Goal: Task Accomplishment & Management: Use online tool/utility

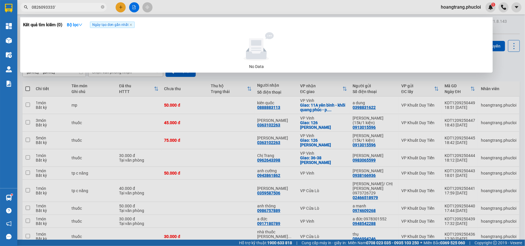
click at [120, 7] on div at bounding box center [262, 123] width 525 height 246
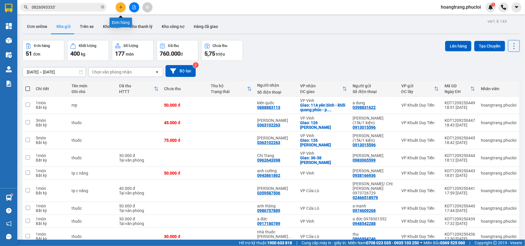
click at [120, 7] on icon "plus" at bounding box center [120, 6] width 0 height 3
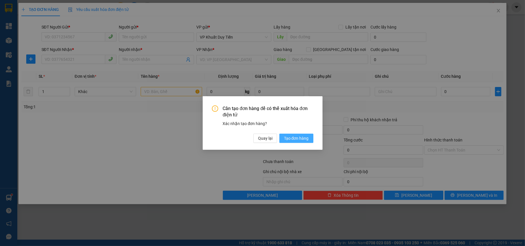
click at [290, 139] on span "Tạo đơn hàng" at bounding box center [296, 138] width 25 height 6
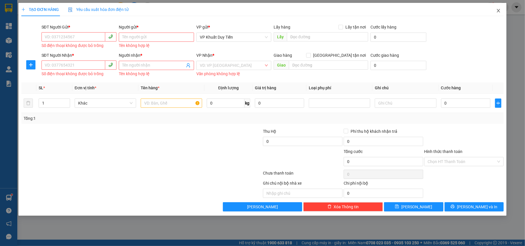
click at [495, 11] on span "Close" at bounding box center [498, 11] width 16 height 16
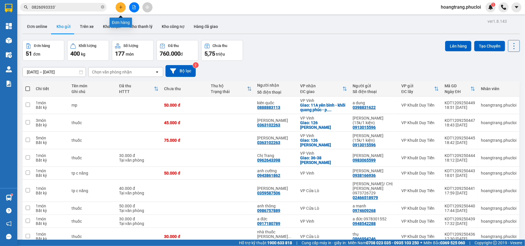
click at [120, 6] on icon "plus" at bounding box center [121, 7] width 4 height 4
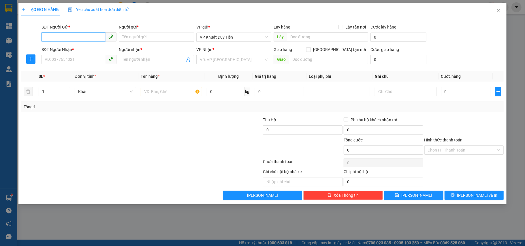
click at [61, 39] on input "SĐT Người Gửi *" at bounding box center [73, 36] width 64 height 9
drag, startPoint x: 60, startPoint y: 39, endPoint x: 46, endPoint y: 49, distance: 17.1
click at [46, 49] on div "0962061612 - [PERSON_NAME]" at bounding box center [79, 49] width 68 height 6
type input "0962061612"
type input "[PERSON_NAME]"
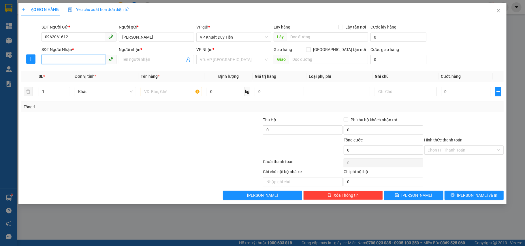
click at [54, 64] on input "SĐT Người Nhận *" at bounding box center [73, 59] width 64 height 9
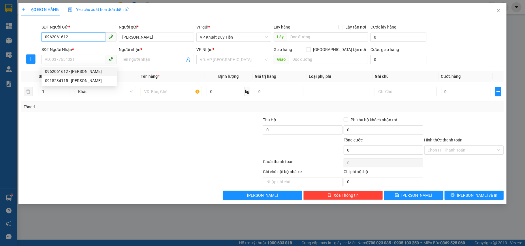
click at [67, 35] on input "0962061612" at bounding box center [73, 36] width 64 height 9
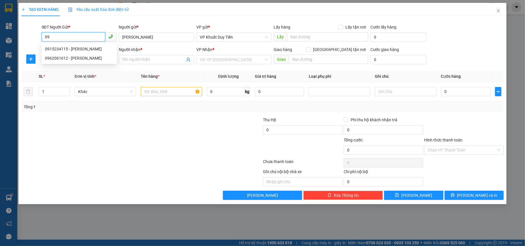
type input "0"
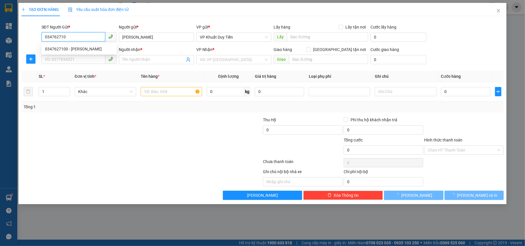
type input "0347627100"
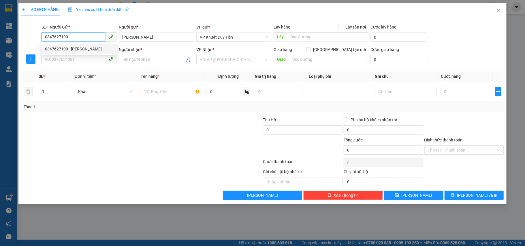
click at [58, 49] on div "0347627100 - [PERSON_NAME]" at bounding box center [79, 49] width 68 height 6
type input "chi hà"
type input "0347627100"
click at [50, 58] on input "SĐT Người Nhận *" at bounding box center [73, 59] width 64 height 9
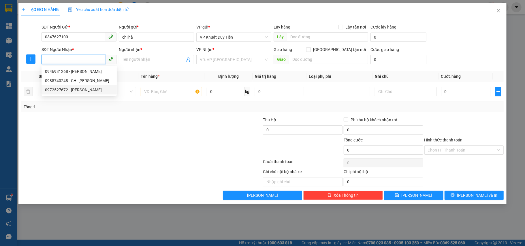
click at [58, 90] on div "0972527672 - [PERSON_NAME]" at bounding box center [79, 90] width 68 height 6
type input "0972527672"
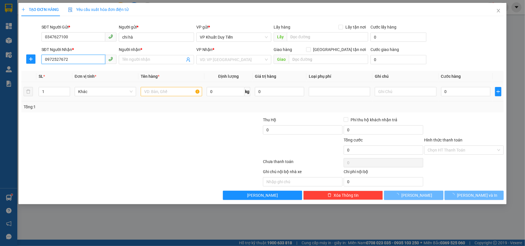
type input "C HÀ"
checkbox input "true"
type input "DNNHA THUOC BAO AN DOI DIEN BV UNG BIEU NGHI LIEN"
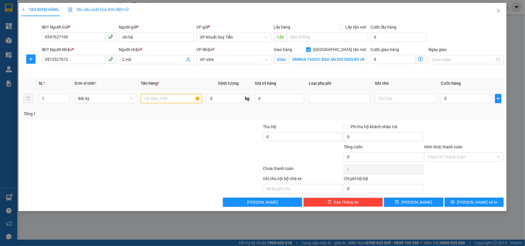
click at [149, 96] on input "text" at bounding box center [171, 98] width 61 height 9
type input "thuốc"
click at [443, 96] on input "0" at bounding box center [465, 98] width 49 height 9
type input "3"
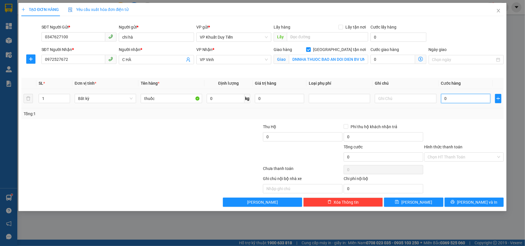
type input "3"
type input "30"
type input "300"
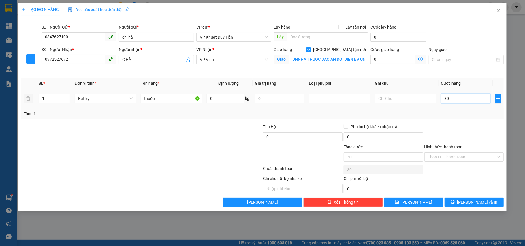
type input "300"
type input "3.000"
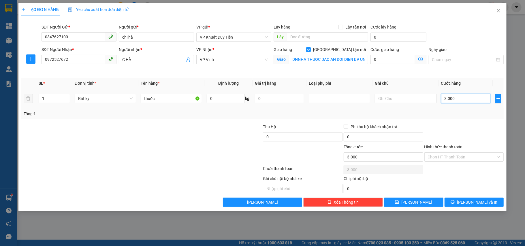
type input "30.000"
click at [450, 148] on label "Hình thức thanh toán" at bounding box center [443, 147] width 38 height 5
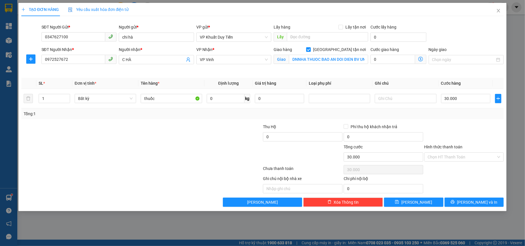
click at [450, 153] on input "Hình thức thanh toán" at bounding box center [462, 157] width 69 height 9
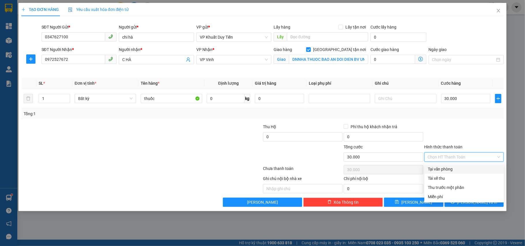
click at [445, 171] on div "Tại văn phòng" at bounding box center [464, 169] width 73 height 6
type input "0"
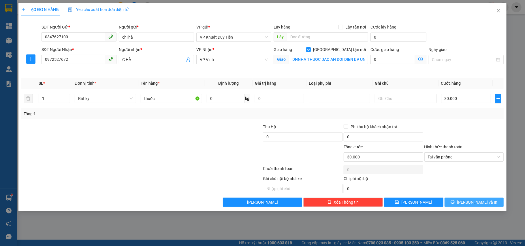
click at [471, 207] on button "[PERSON_NAME] và In" at bounding box center [473, 202] width 59 height 9
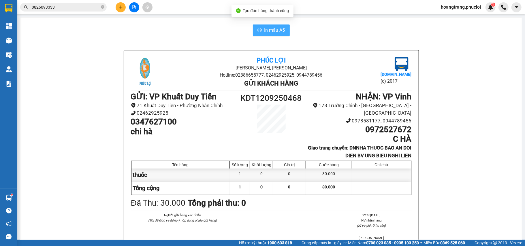
click at [269, 32] on span "In mẫu A5" at bounding box center [274, 30] width 21 height 7
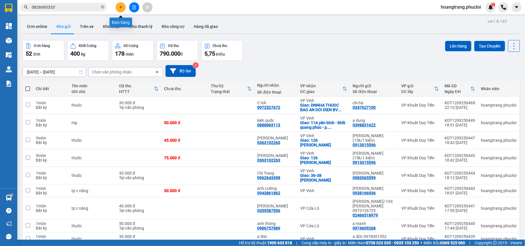
click at [122, 9] on button at bounding box center [121, 7] width 10 height 10
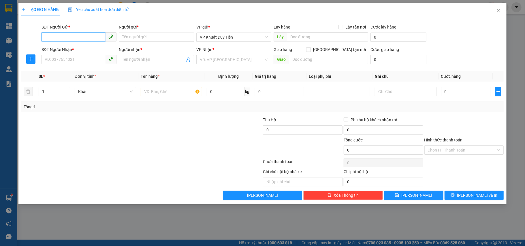
click at [55, 33] on input "SĐT Người Gửi *" at bounding box center [73, 36] width 64 height 9
click at [73, 51] on div "0826093333 - ANH TÂM" at bounding box center [79, 49] width 68 height 6
type input "0826093333"
type input "ANH TÂM"
type input "0826093333"
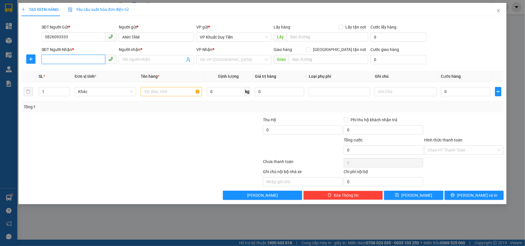
click at [68, 63] on input "SĐT Người Nhận *" at bounding box center [73, 59] width 64 height 9
drag, startPoint x: 63, startPoint y: 73, endPoint x: 61, endPoint y: 68, distance: 4.5
click at [62, 70] on div "0966007177 - a lộc" at bounding box center [79, 71] width 68 height 6
type input "0966007177"
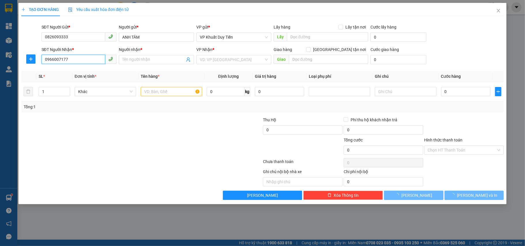
type input "a lộc"
checkbox input "true"
type input "47 [PERSON_NAME]"
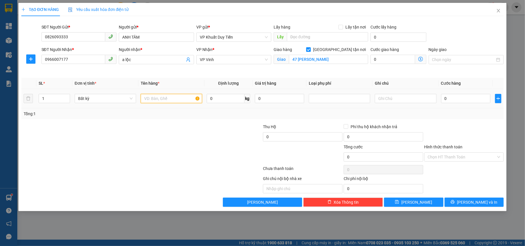
click at [155, 97] on input "text" at bounding box center [171, 98] width 61 height 9
type input "mp"
click at [444, 98] on input "0" at bounding box center [465, 98] width 49 height 9
type input "4"
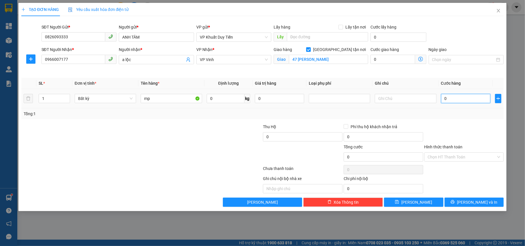
type input "4"
type input "40"
type input "400"
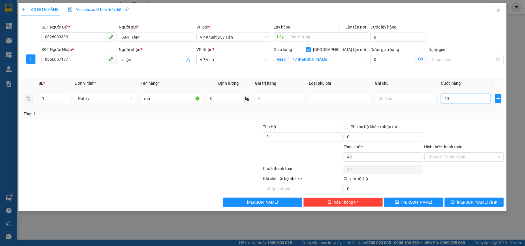
type input "400"
type input "4.000"
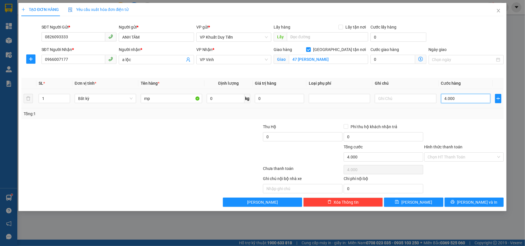
type input "40.000"
click at [443, 147] on label "Hình thức thanh toán" at bounding box center [443, 147] width 38 height 5
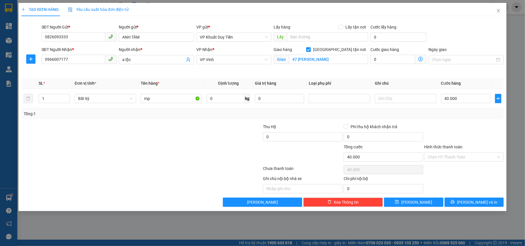
click at [443, 153] on input "Hình thức thanh toán" at bounding box center [462, 157] width 69 height 9
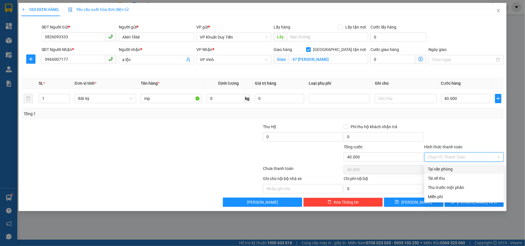
click at [447, 168] on div "Tại văn phòng" at bounding box center [464, 169] width 73 height 6
type input "0"
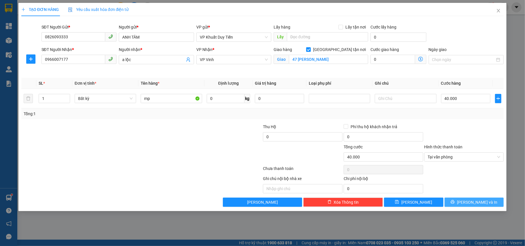
click at [471, 205] on span "[PERSON_NAME] và In" at bounding box center [477, 202] width 40 height 6
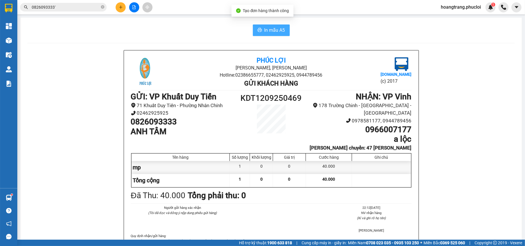
click at [264, 31] on span "In mẫu A5" at bounding box center [274, 30] width 21 height 7
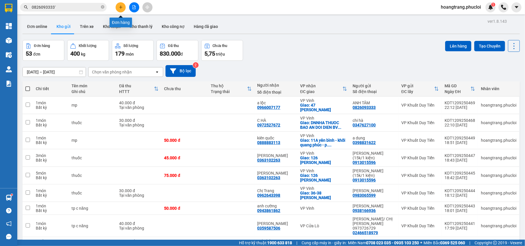
click at [122, 8] on icon "plus" at bounding box center [121, 7] width 4 height 4
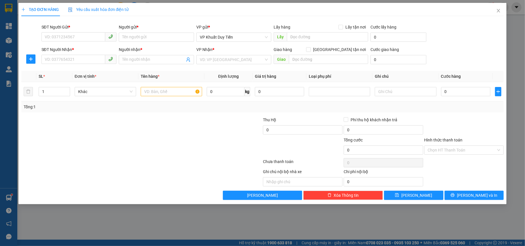
click at [10, 40] on img at bounding box center [9, 40] width 6 height 6
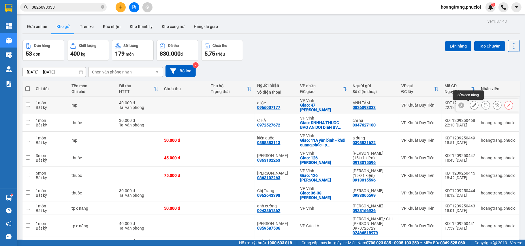
click at [472, 107] on icon at bounding box center [474, 105] width 4 height 4
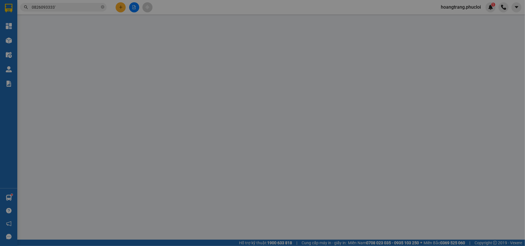
type input "0826093333"
type input "ANH TÂM"
type input "0966007177"
type input "a lộc"
checkbox input "true"
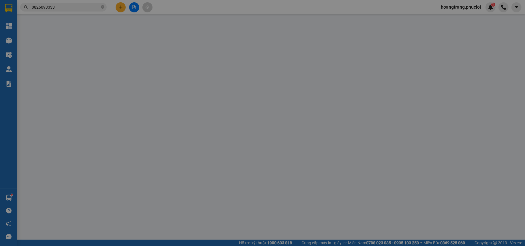
type input "47 [PERSON_NAME]"
type input "40.000"
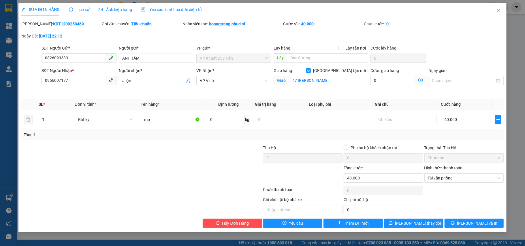
click at [283, 190] on div "Chưa thanh toán" at bounding box center [302, 191] width 81 height 10
click at [225, 223] on span "Hủy Đơn Hàng" at bounding box center [235, 223] width 27 height 6
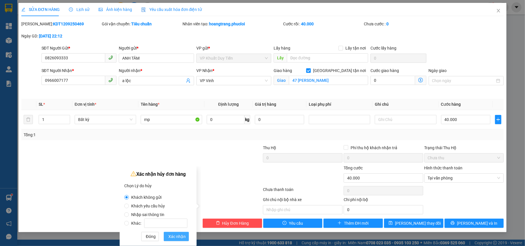
click at [176, 237] on span "Xác nhận" at bounding box center [176, 236] width 17 height 6
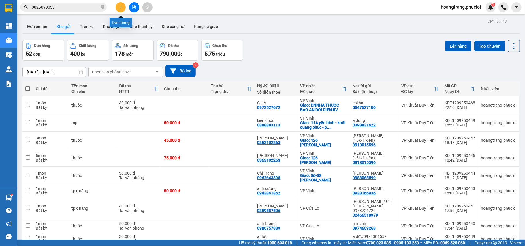
click at [124, 9] on button at bounding box center [121, 7] width 10 height 10
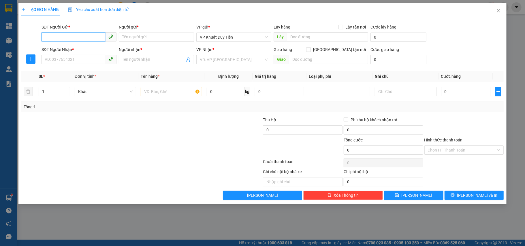
click at [57, 36] on input "SĐT Người Gửi *" at bounding box center [73, 36] width 64 height 9
click at [77, 49] on div "0826093333 - ANH TÂM" at bounding box center [79, 49] width 68 height 6
type input "0826093333"
type input "ANH TÂM"
type input "0826093333"
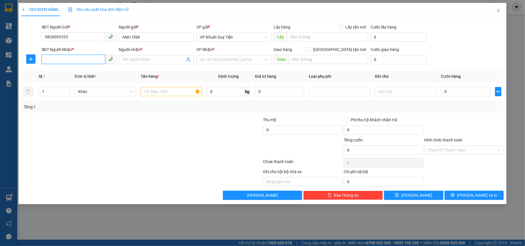
click at [72, 60] on input "SĐT Người Nhận *" at bounding box center [73, 59] width 64 height 9
click at [66, 74] on div "0966007177 - a lộc" at bounding box center [79, 71] width 68 height 6
type input "0966007177"
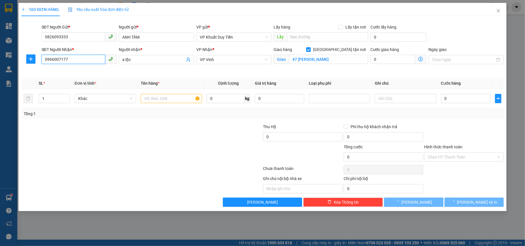
type input "a lộc"
checkbox input "true"
type input "47 [PERSON_NAME]"
click at [146, 100] on input "text" at bounding box center [171, 98] width 61 height 9
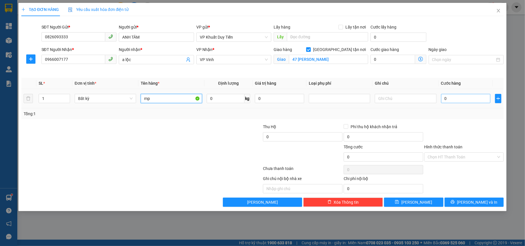
type input "mp"
click at [445, 99] on input "0" at bounding box center [465, 98] width 49 height 9
type input "4"
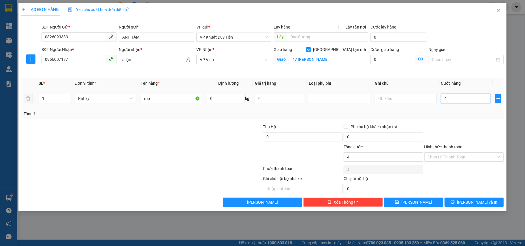
type input "40"
type input "400"
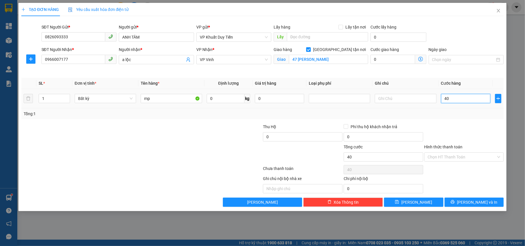
type input "400"
type input "4.000"
type input "40.000"
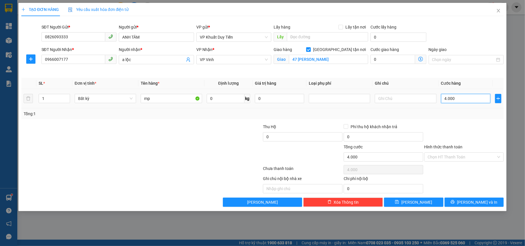
type input "40.000"
click at [475, 202] on span "[PERSON_NAME] và In" at bounding box center [477, 202] width 40 height 6
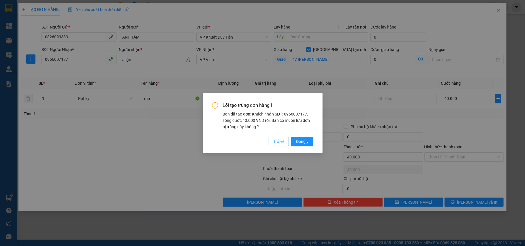
click at [276, 141] on span "Trở về" at bounding box center [278, 141] width 11 height 6
checkbox input "false"
type input "0"
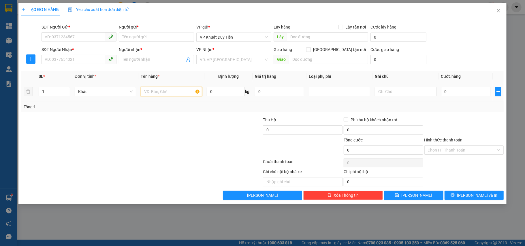
click at [155, 94] on input "text" at bounding box center [171, 91] width 61 height 9
click at [53, 36] on input "SĐT Người Gửi *" at bounding box center [73, 36] width 64 height 9
click at [75, 49] on div "0826093333 - ANH TÂM" at bounding box center [79, 49] width 68 height 6
type input "0826093333"
type input "ANH TÂM"
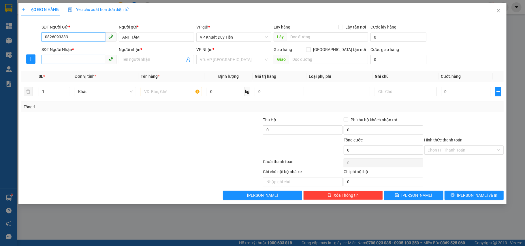
type input "0826093333"
click at [67, 60] on input "SĐT Người Nhận *" at bounding box center [73, 59] width 64 height 9
click at [64, 71] on div "0966007177 - a lộc" at bounding box center [79, 71] width 68 height 6
type input "0966007177"
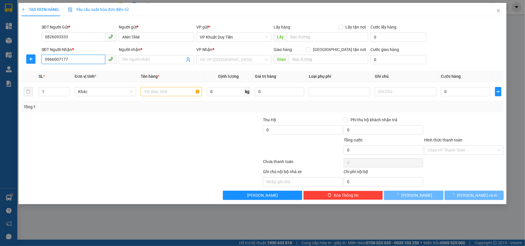
type input "a lộc"
checkbox input "true"
type input "47 [PERSON_NAME]"
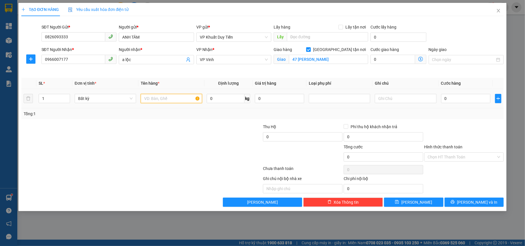
click at [158, 101] on input "text" at bounding box center [171, 98] width 61 height 9
type input "mny phẩm"
click at [442, 97] on input "0" at bounding box center [465, 98] width 49 height 9
type input "4"
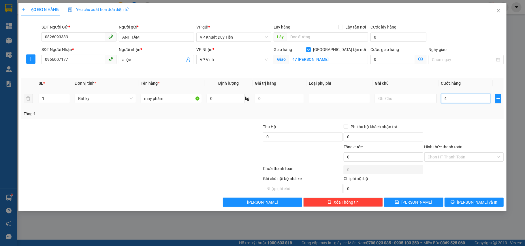
type input "4"
type input "400"
type input "4.000"
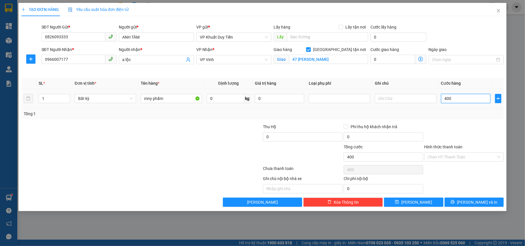
type input "4.000"
type input "40.000"
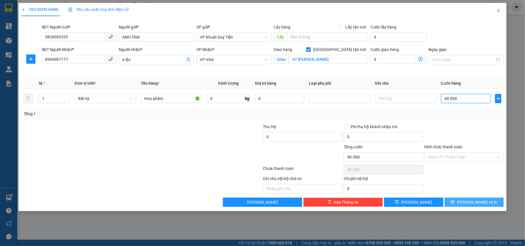
type input "40.000"
click at [472, 205] on span "[PERSON_NAME] và In" at bounding box center [477, 202] width 40 height 6
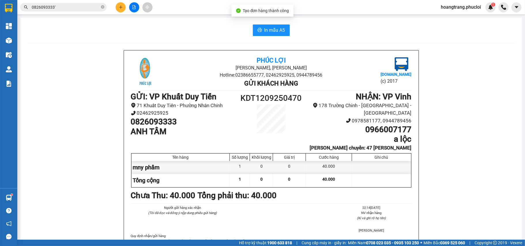
click at [470, 205] on div "[GEOGRAPHIC_DATA][PERSON_NAME], Phường Nghi Hương Hotline: 02386655777, 0246292…" at bounding box center [270, 169] width 487 height 239
click at [268, 30] on span "In mẫu A5" at bounding box center [274, 30] width 21 height 7
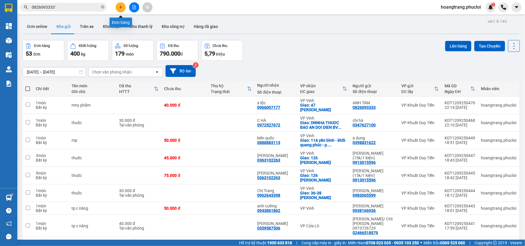
click at [118, 8] on button at bounding box center [121, 7] width 10 height 10
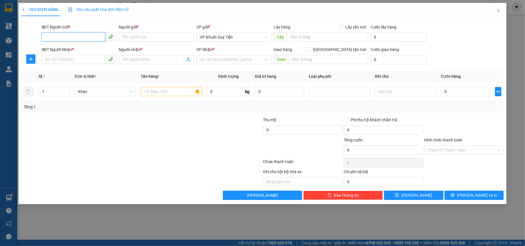
click at [48, 39] on input "SĐT Người Gửi *" at bounding box center [73, 36] width 64 height 9
type input "0989536012"
click at [75, 47] on div "0989536012 - [PERSON_NAME]" at bounding box center [79, 49] width 68 height 6
type input "[PERSON_NAME]"
type input "0989536012"
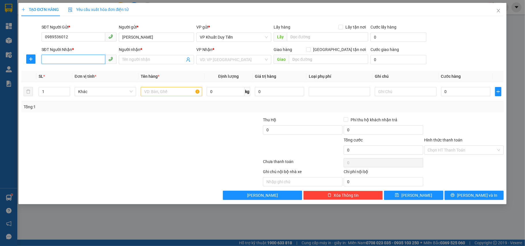
click at [66, 59] on input "SĐT Người Nhận *" at bounding box center [73, 59] width 64 height 9
type input "0913435989"
click at [72, 72] on div "0913435989 - [PERSON_NAME]" at bounding box center [79, 71] width 68 height 6
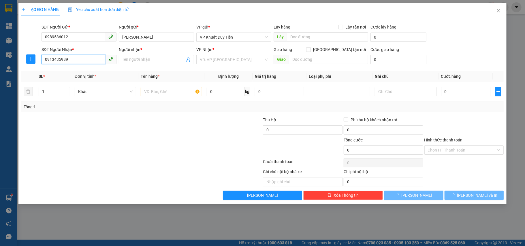
type input "[PERSON_NAME]"
checkbox input "true"
type input "42 vương thúc mậu - khối 3 - trường thi"
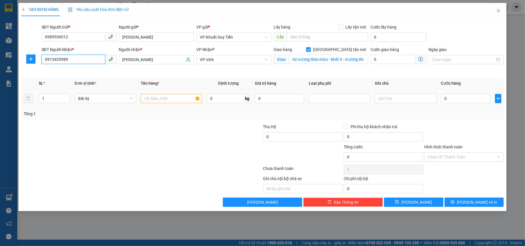
type input "0913435989"
click at [156, 94] on input "text" at bounding box center [171, 98] width 61 height 9
type input "thuốc"
click at [447, 102] on input "0" at bounding box center [465, 98] width 49 height 9
type input "5"
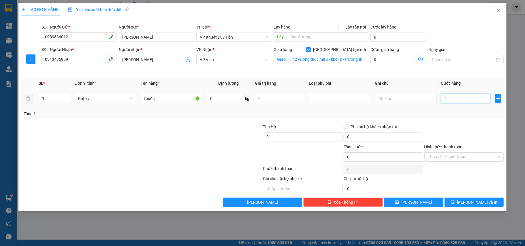
type input "5"
type input "50"
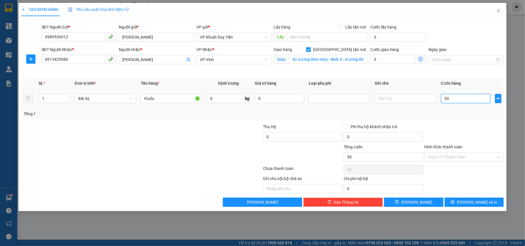
type input "500"
type input "5.000"
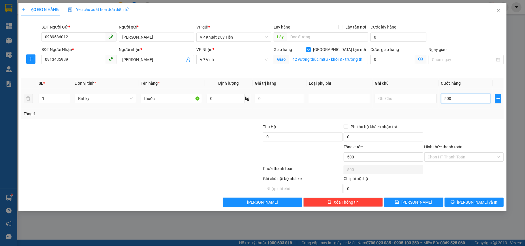
type input "5.000"
type input "50.000"
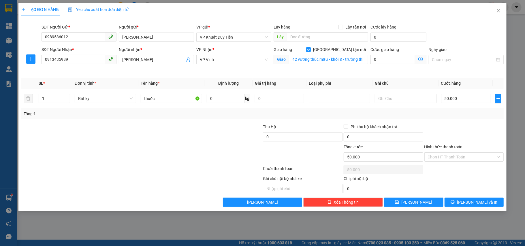
click at [438, 145] on label "Hình thức thanh toán" at bounding box center [443, 147] width 38 height 5
click at [438, 153] on input "Hình thức thanh toán" at bounding box center [462, 157] width 69 height 9
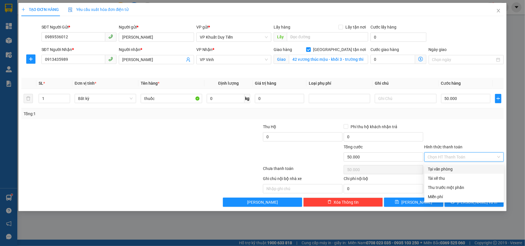
click at [443, 170] on div "Tại văn phòng" at bounding box center [464, 169] width 73 height 6
type input "0"
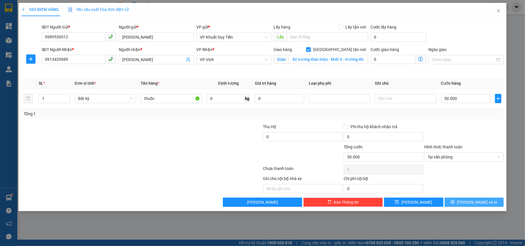
drag, startPoint x: 481, startPoint y: 197, endPoint x: 475, endPoint y: 196, distance: 6.3
click at [473, 200] on button "[PERSON_NAME] và In" at bounding box center [473, 202] width 59 height 9
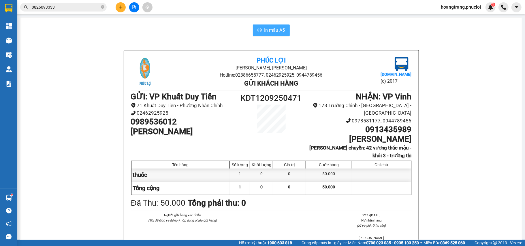
click at [267, 29] on span "In mẫu A5" at bounding box center [274, 30] width 21 height 7
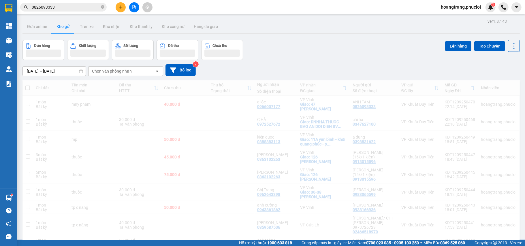
click at [121, 6] on icon "plus" at bounding box center [121, 7] width 4 height 4
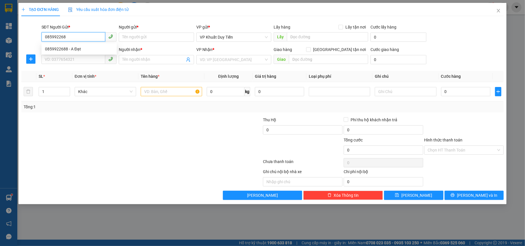
type input "0859922688"
click at [73, 50] on div "0859922688 - A Đạt" at bounding box center [79, 49] width 68 height 6
type input "A Đạt"
type input "0859922688"
click at [63, 62] on input "SĐT Người Nhận *" at bounding box center [73, 59] width 64 height 9
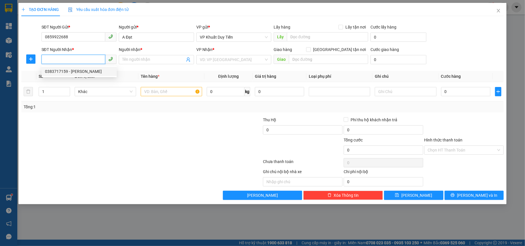
click at [58, 73] on div "0383717159 - [PERSON_NAME]" at bounding box center [79, 71] width 68 height 6
type input "0383717159"
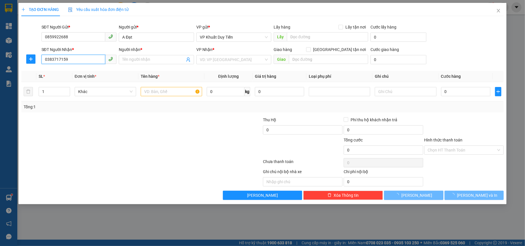
type input "[PERSON_NAME]"
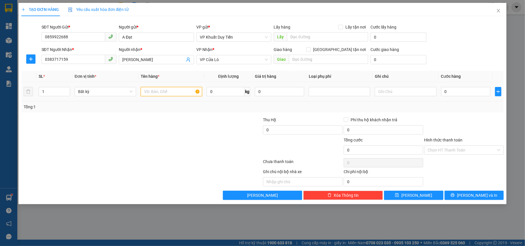
click at [157, 93] on input "text" at bounding box center [171, 91] width 61 height 9
type input "t"
type input "thuôc la"
click at [443, 90] on input "0" at bounding box center [465, 91] width 49 height 9
type input "7"
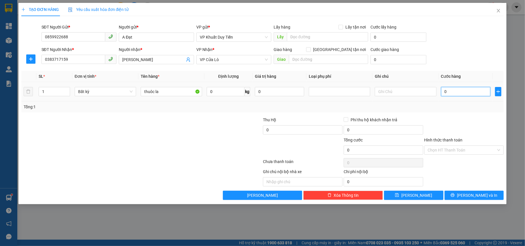
type input "7"
type input "700"
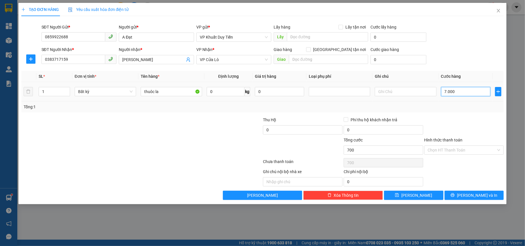
type input "70.000"
type input "700.000"
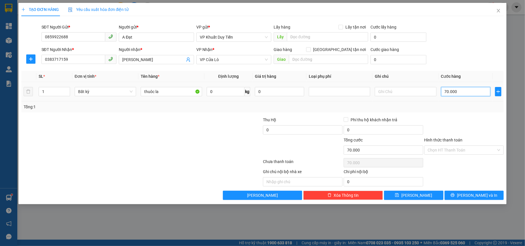
type input "700.000"
type input "70.000"
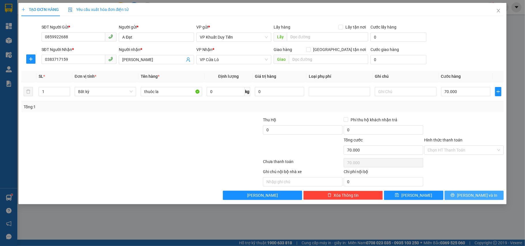
click at [471, 200] on button "[PERSON_NAME] và In" at bounding box center [473, 195] width 59 height 9
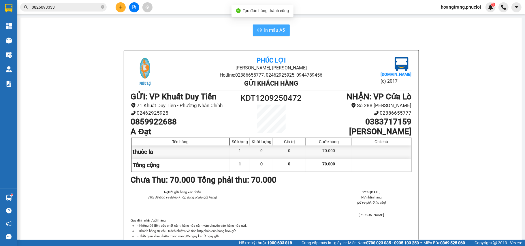
click at [269, 30] on span "In mẫu A5" at bounding box center [274, 30] width 21 height 7
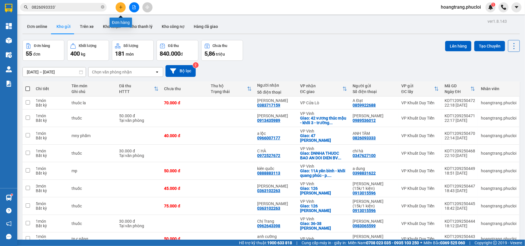
click at [119, 7] on icon "plus" at bounding box center [121, 7] width 4 height 4
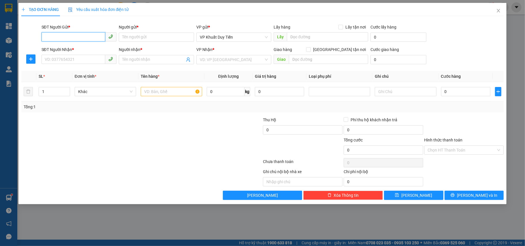
click at [55, 37] on input "SĐT Người Gửi *" at bounding box center [73, 36] width 64 height 9
click at [66, 47] on div "0986864400 - chị phượng" at bounding box center [79, 49] width 68 height 6
type input "0986864400"
type input "chị phượng"
type input "0986864400"
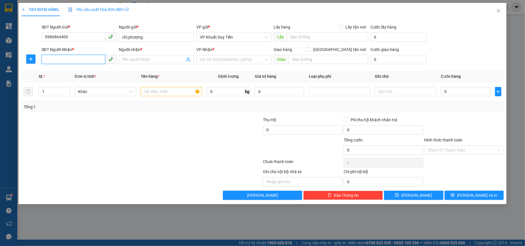
click at [60, 58] on input "SĐT Người Nhận *" at bounding box center [73, 59] width 64 height 9
click at [59, 71] on div "0918656981 - A TUẤN THU BÁO" at bounding box center [79, 71] width 68 height 6
type input "0918656981"
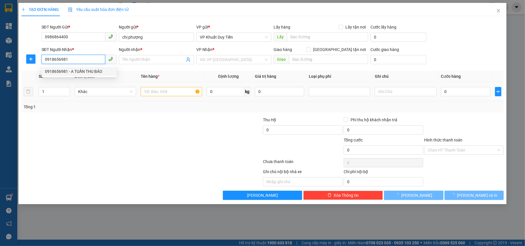
type input "A TUẤN THU BÁO"
checkbox input "true"
type input "so 1 duong le ninh"
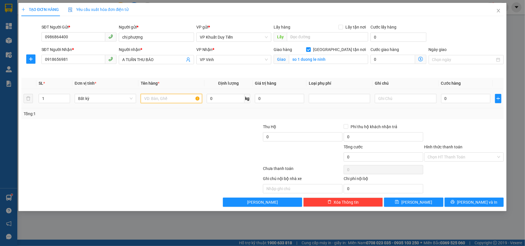
click at [152, 96] on input "text" at bounding box center [171, 98] width 61 height 9
type input "thuốc"
click at [444, 99] on input "0" at bounding box center [465, 98] width 49 height 9
type input "5"
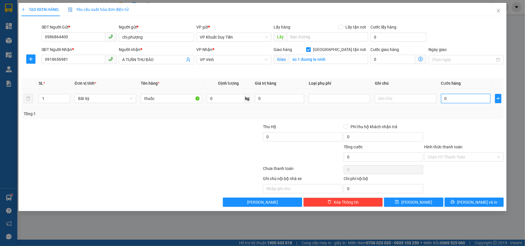
type input "5"
type input "50"
type input "500"
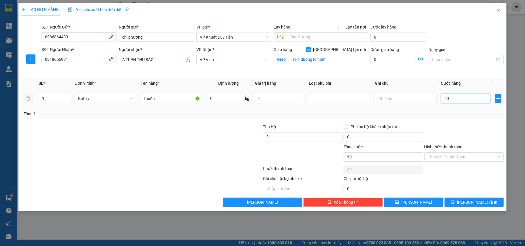
type input "500"
type input "5.000"
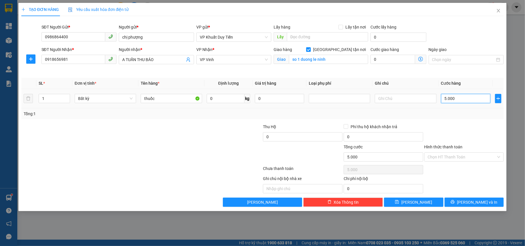
type input "50.000"
click at [448, 142] on div at bounding box center [464, 134] width 81 height 20
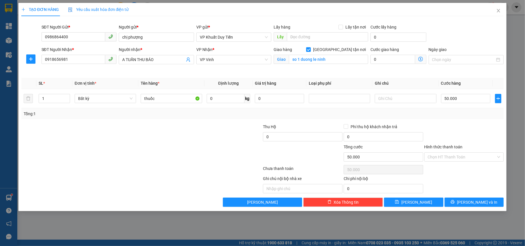
click at [444, 148] on label "Hình thức thanh toán" at bounding box center [443, 147] width 38 height 5
click at [444, 153] on input "Hình thức thanh toán" at bounding box center [462, 157] width 69 height 9
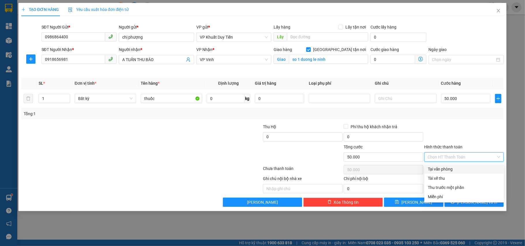
click at [446, 168] on div "Tại văn phòng" at bounding box center [464, 169] width 73 height 6
type input "0"
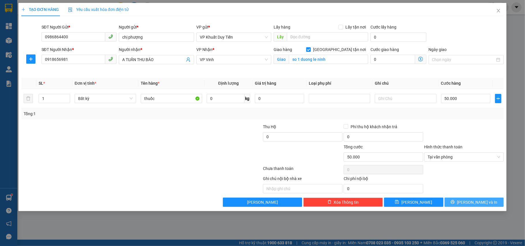
click at [468, 202] on button "[PERSON_NAME] và In" at bounding box center [473, 202] width 59 height 9
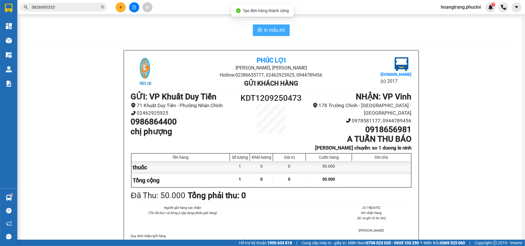
click at [257, 31] on icon "printer" at bounding box center [259, 30] width 5 height 5
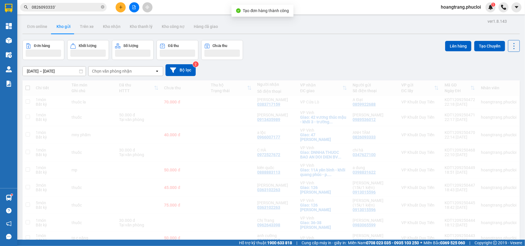
click at [120, 3] on button at bounding box center [121, 7] width 10 height 10
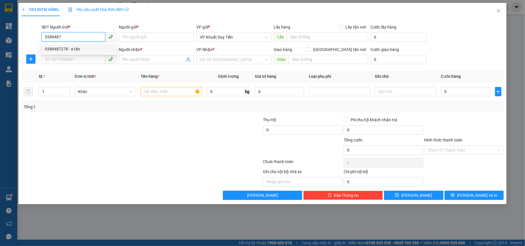
click at [65, 49] on div "0388487278 - a tấn" at bounding box center [79, 49] width 68 height 6
type input "0388487278"
type input "a tấn"
type input "0388487278"
click at [55, 60] on input "SĐT Người Nhận *" at bounding box center [73, 59] width 64 height 9
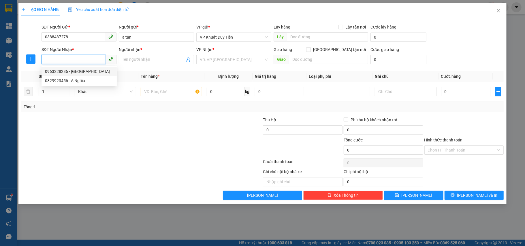
click at [53, 73] on div "0963228286 - [GEOGRAPHIC_DATA]" at bounding box center [79, 71] width 68 height 6
type input "0963228286"
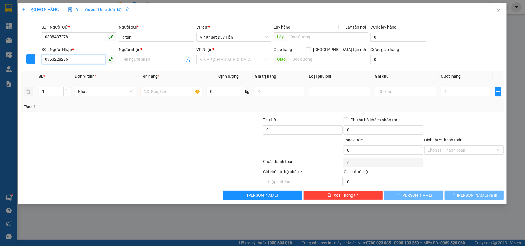
type input "Quang"
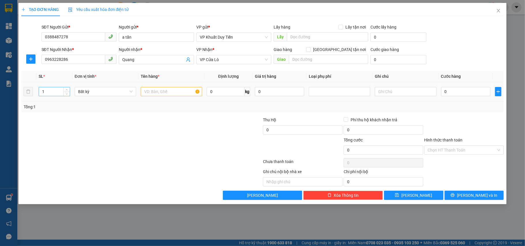
click at [45, 92] on input "1" at bounding box center [54, 91] width 31 height 9
type input "3"
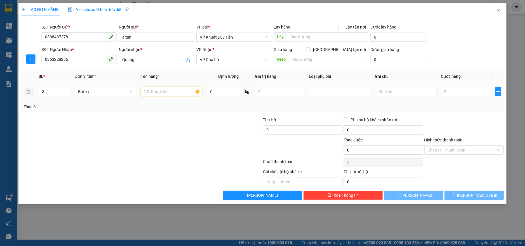
click at [143, 90] on input "text" at bounding box center [171, 91] width 61 height 9
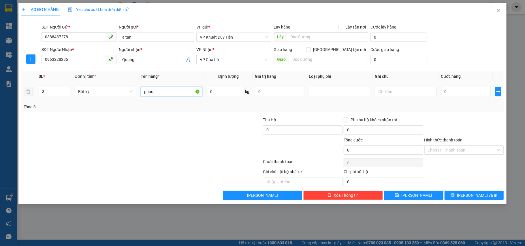
type input "pháo"
click at [443, 92] on input "0" at bounding box center [465, 91] width 49 height 9
type input "1"
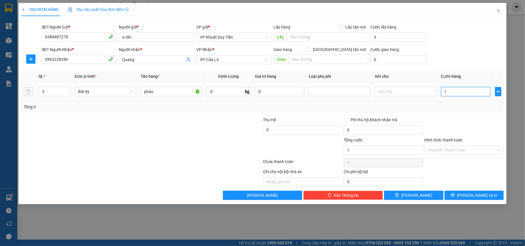
type input "15"
click at [473, 198] on span "[PERSON_NAME] và In" at bounding box center [477, 195] width 40 height 6
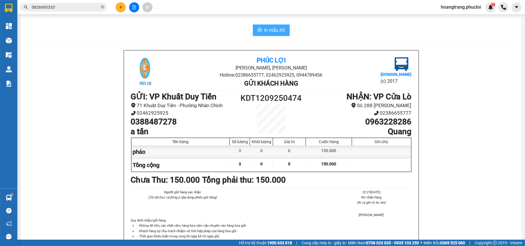
click at [273, 29] on span "In mẫu A5" at bounding box center [274, 30] width 21 height 7
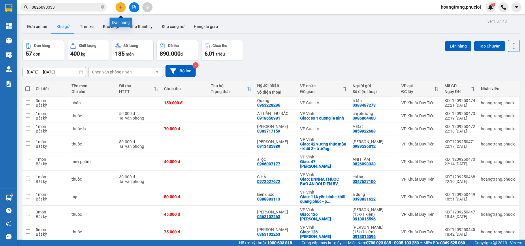
click at [116, 6] on button at bounding box center [121, 7] width 10 height 10
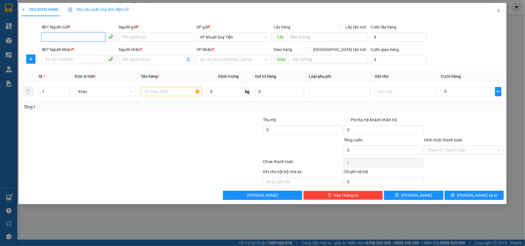
click at [54, 37] on input "SĐT Người Gửi *" at bounding box center [73, 36] width 64 height 9
click at [61, 39] on input "SĐT Người Gửi *" at bounding box center [73, 36] width 64 height 9
click at [66, 50] on div "0349674699 - [PERSON_NAME]" at bounding box center [79, 49] width 68 height 6
click at [65, 62] on input "SĐT Người Nhận *" at bounding box center [73, 59] width 64 height 9
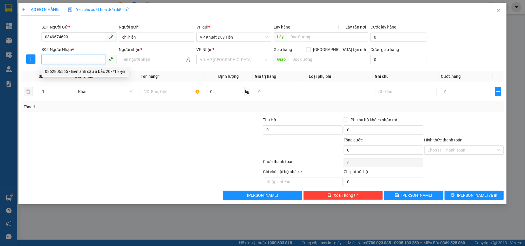
click at [63, 69] on div "0862806565 - hiền anh cậu a bắc 20k/1 kiện" at bounding box center [85, 71] width 80 height 6
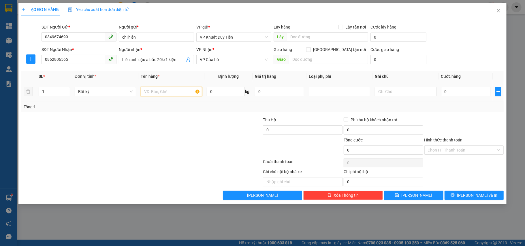
click at [155, 94] on input "text" at bounding box center [171, 91] width 61 height 9
click at [443, 90] on input "0" at bounding box center [465, 91] width 49 height 9
click at [454, 195] on icon "printer" at bounding box center [452, 195] width 4 height 4
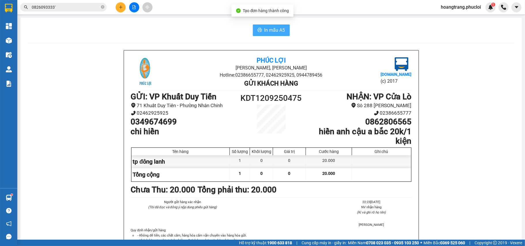
click at [270, 30] on span "In mẫu A5" at bounding box center [274, 30] width 21 height 7
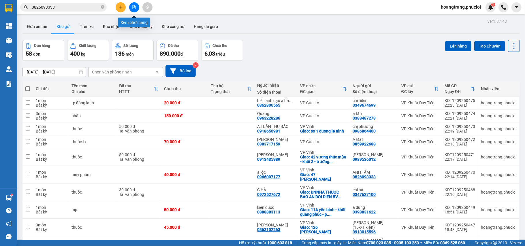
click at [133, 7] on icon "file-add" at bounding box center [134, 7] width 4 height 4
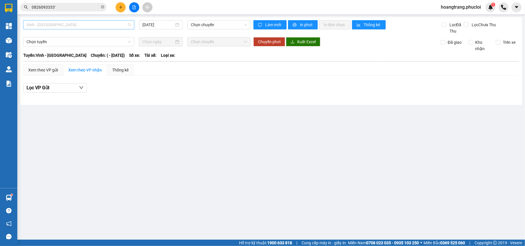
click at [64, 22] on span "Vinh - [GEOGRAPHIC_DATA]" at bounding box center [79, 24] width 104 height 9
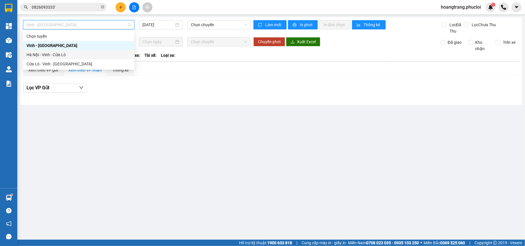
click at [44, 55] on div "Hà Nội - Vinh - Cửa Lò" at bounding box center [79, 55] width 104 height 6
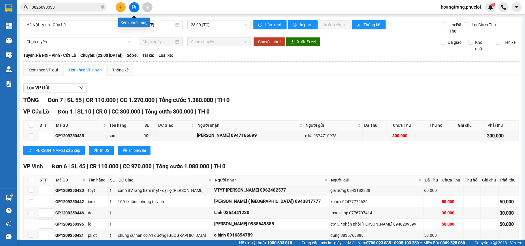
click at [132, 7] on icon "file-add" at bounding box center [134, 7] width 4 height 4
click at [66, 18] on div "[GEOGRAPHIC_DATA] - Vinh - [GEOGRAPHIC_DATA] [DATE] 23:00 (TC) Làm mới In phơi …" at bounding box center [271, 148] width 502 height 262
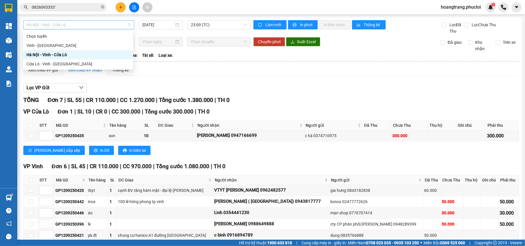
click at [66, 22] on span "Hà Nội - Vinh - Cửa Lò" at bounding box center [79, 24] width 104 height 9
click at [46, 63] on div "Cửa Lò - Vinh - [GEOGRAPHIC_DATA]" at bounding box center [78, 64] width 103 height 6
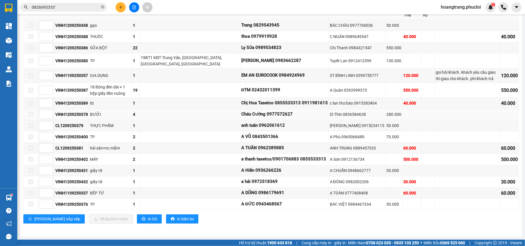
scroll to position [121, 0]
click at [148, 221] on span "In DS" at bounding box center [152, 219] width 9 height 6
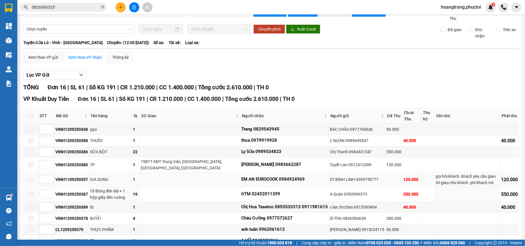
scroll to position [0, 0]
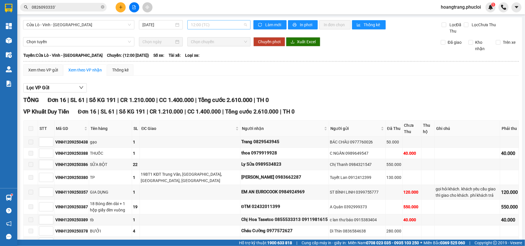
click at [221, 26] on span "12:00 (TC)" at bounding box center [219, 24] width 56 height 9
click at [190, 56] on div "22:00 (TC)" at bounding box center [211, 55] width 45 height 6
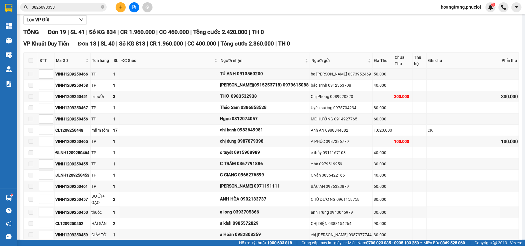
scroll to position [183, 0]
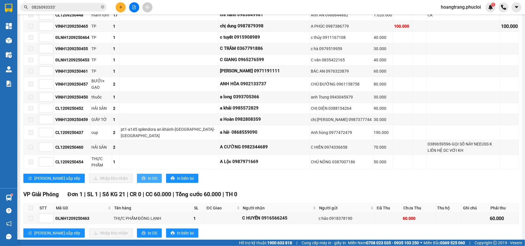
click at [148, 175] on span "In DS" at bounding box center [152, 178] width 9 height 6
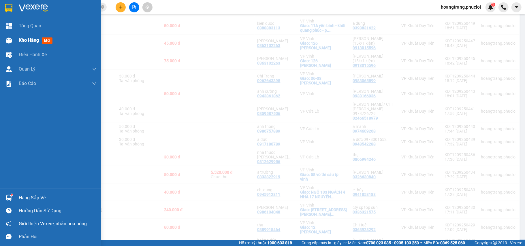
click at [8, 41] on img at bounding box center [9, 40] width 6 height 6
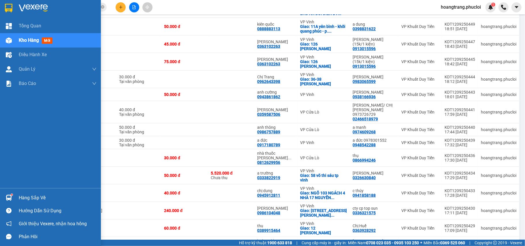
click at [29, 42] on span "Kho hàng" at bounding box center [29, 39] width 20 height 5
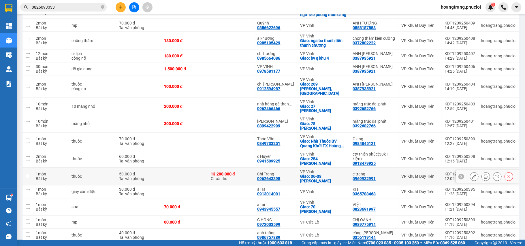
scroll to position [795, 0]
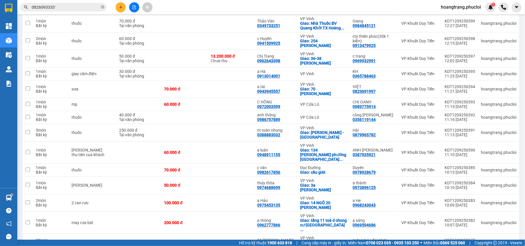
click at [493, 214] on span "100 / trang" at bounding box center [492, 213] width 22 height 6
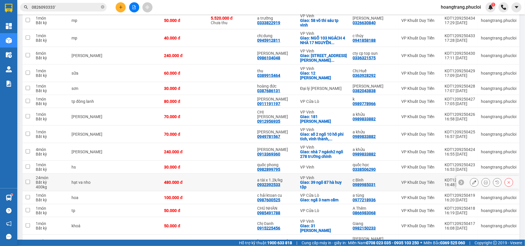
scroll to position [334, 0]
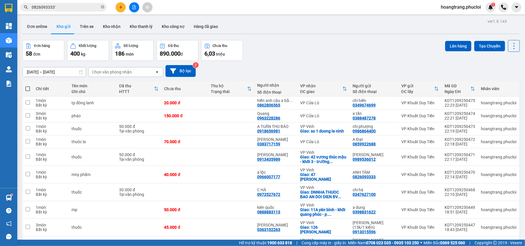
click at [28, 88] on span at bounding box center [27, 88] width 5 height 5
click at [28, 86] on input "checkbox" at bounding box center [28, 86] width 0 height 0
checkbox input "true"
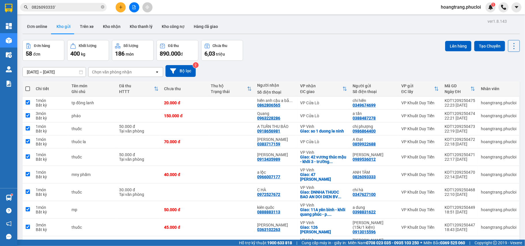
checkbox input "true"
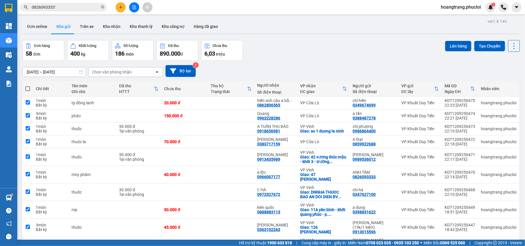
checkbox input "true"
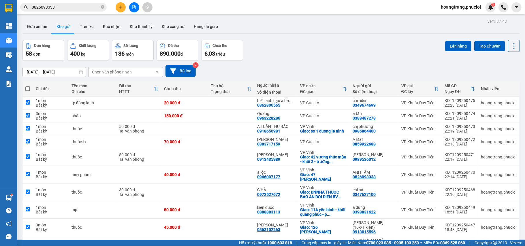
checkbox input "true"
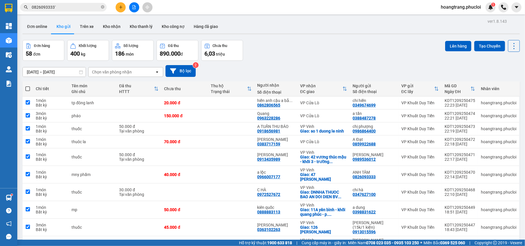
checkbox input "true"
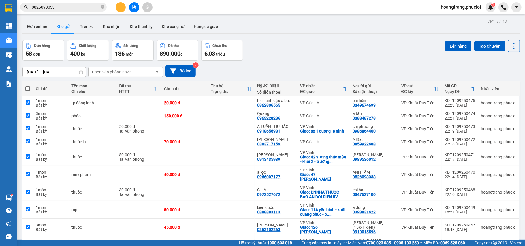
checkbox input "true"
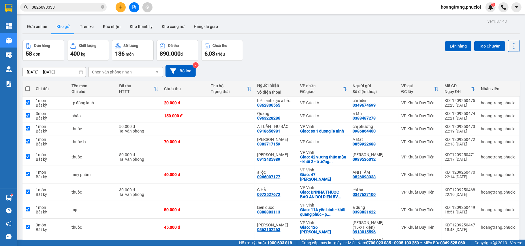
checkbox input "true"
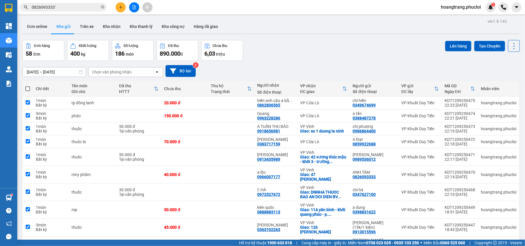
checkbox input "true"
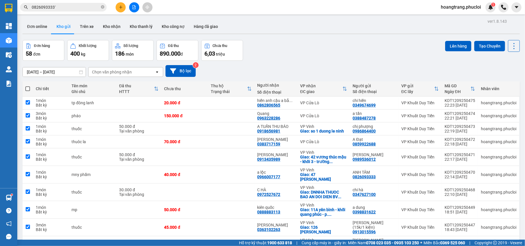
checkbox input "true"
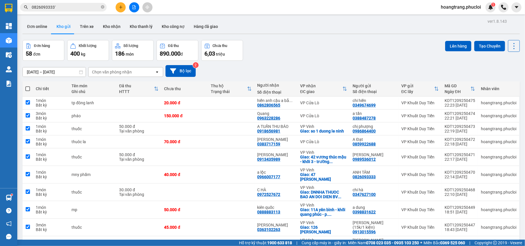
checkbox input "true"
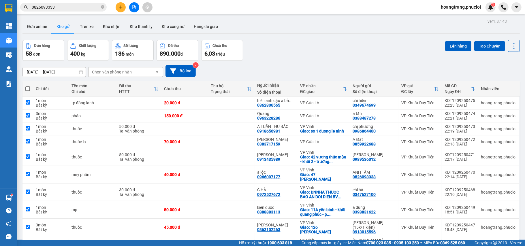
checkbox input "true"
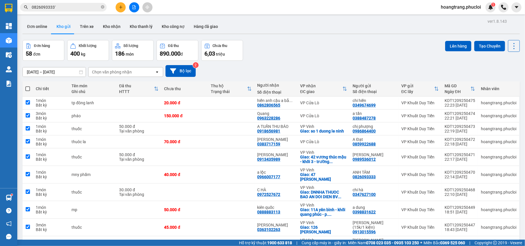
checkbox input "true"
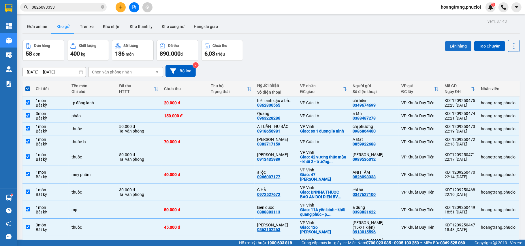
click at [445, 44] on button "Lên hàng" at bounding box center [458, 46] width 26 height 10
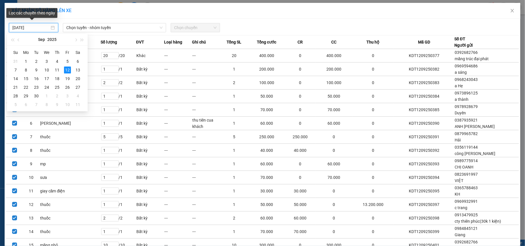
click at [28, 28] on input "[DATE]" at bounding box center [30, 27] width 37 height 6
type input "[DATE]"
click at [76, 31] on span "Chọn tuyến - nhóm tuyến" at bounding box center [114, 27] width 96 height 9
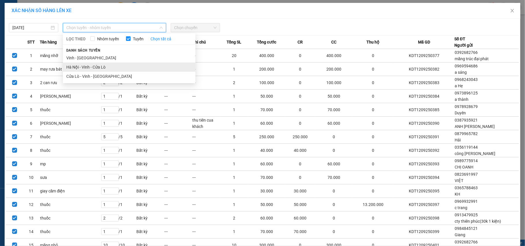
click at [73, 67] on li "Hà Nội - Vinh - Cửa Lò" at bounding box center [129, 67] width 133 height 9
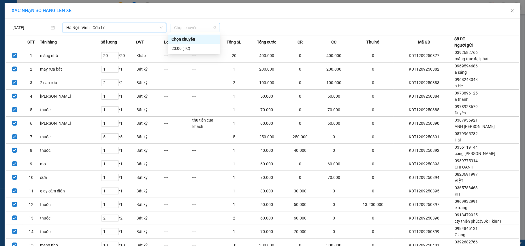
click at [185, 27] on span "Chọn chuyến" at bounding box center [195, 27] width 42 height 9
click at [179, 48] on div "23:00 (TC)" at bounding box center [193, 48] width 45 height 6
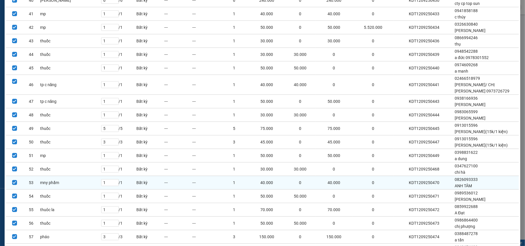
scroll to position [649, 0]
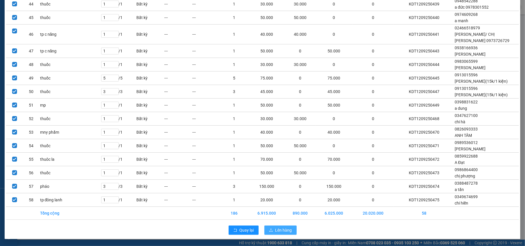
click at [279, 228] on span "Lên hàng" at bounding box center [283, 230] width 17 height 6
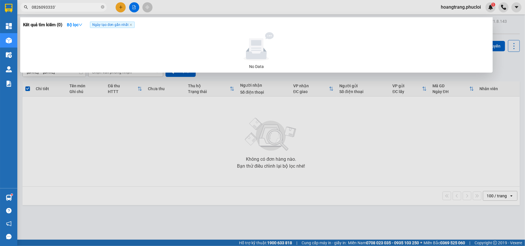
click at [63, 6] on input "0826093333`" at bounding box center [66, 7] width 68 height 6
type input "0"
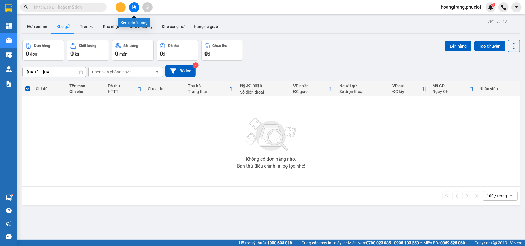
click at [133, 8] on icon "file-add" at bounding box center [134, 7] width 4 height 4
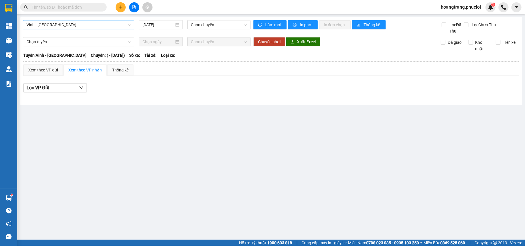
click at [111, 27] on span "Vinh - [GEOGRAPHIC_DATA]" at bounding box center [79, 24] width 104 height 9
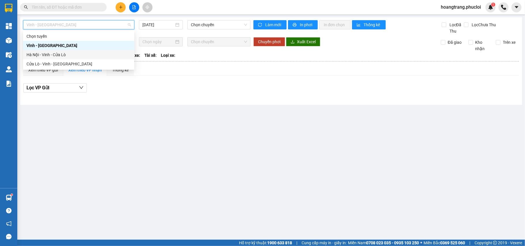
click at [46, 52] on div "Hà Nội - Vinh - Cửa Lò" at bounding box center [79, 55] width 104 height 6
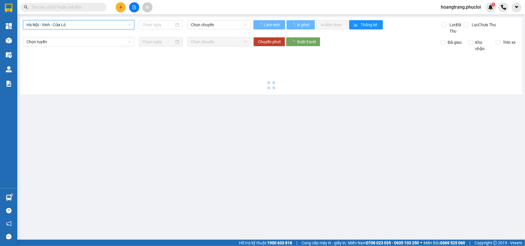
type input "[DATE]"
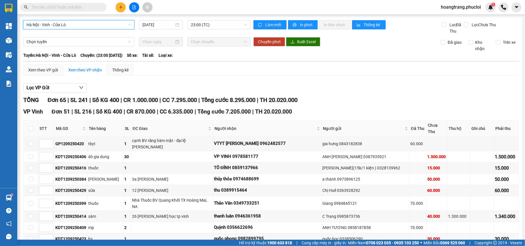
click at [49, 88] on span "Lọc VP Gửi" at bounding box center [38, 87] width 23 height 7
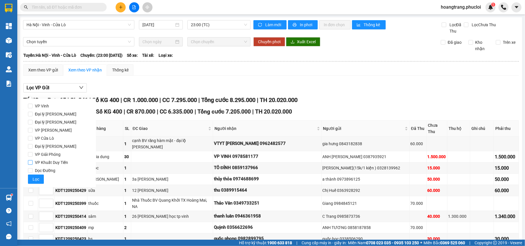
click at [31, 163] on input "VP Khuất Duy Tiến" at bounding box center [30, 162] width 5 height 5
checkbox input "true"
click at [34, 181] on span "Lọc" at bounding box center [36, 179] width 7 height 6
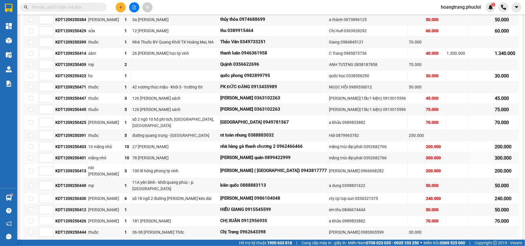
scroll to position [19, 0]
